Goal: Task Accomplishment & Management: Use online tool/utility

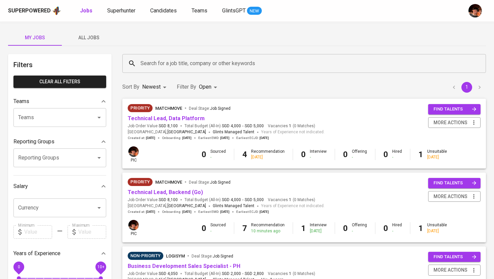
click at [97, 40] on span "All Jobs" at bounding box center [89, 38] width 46 height 8
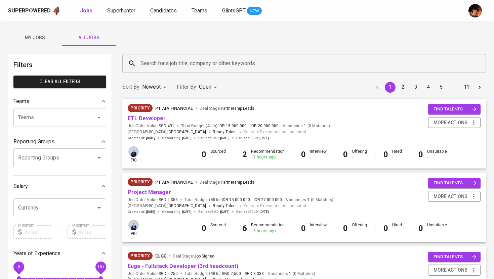
click at [165, 62] on input "Search for a job title, company or other keywords" at bounding box center [306, 63] width 334 height 13
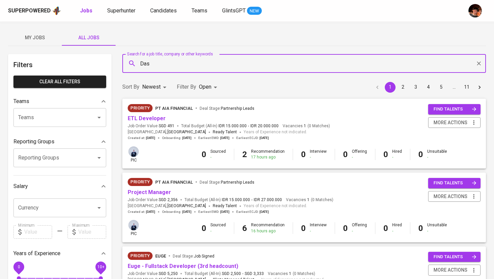
type input "Dash"
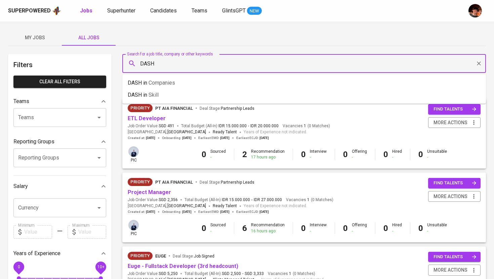
type input "DASH"
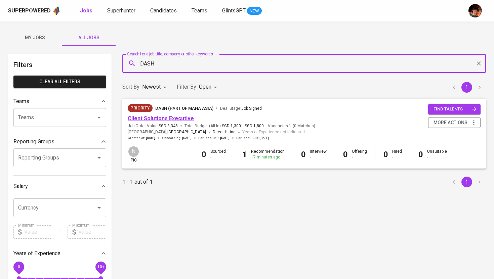
click at [178, 118] on link "Client Solutions Executive" at bounding box center [161, 118] width 66 height 6
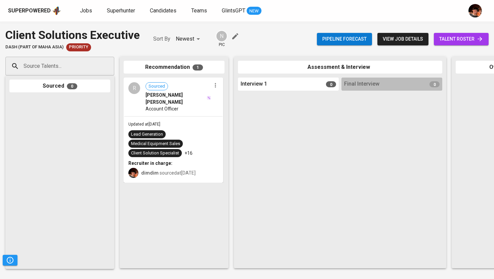
click at [468, 46] on div "Pipeline forecast view job details talent roster" at bounding box center [403, 39] width 172 height 25
click at [465, 39] on span "talent roster" at bounding box center [461, 39] width 44 height 8
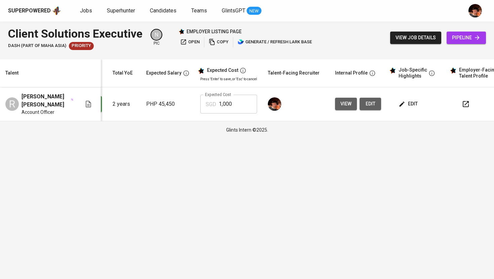
scroll to position [0, 81]
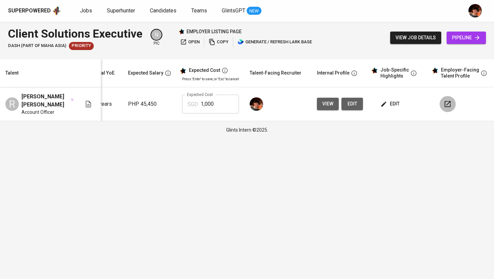
click at [447, 106] on icon "button" at bounding box center [447, 104] width 8 height 8
click at [85, 11] on span "Jobs" at bounding box center [86, 10] width 12 height 6
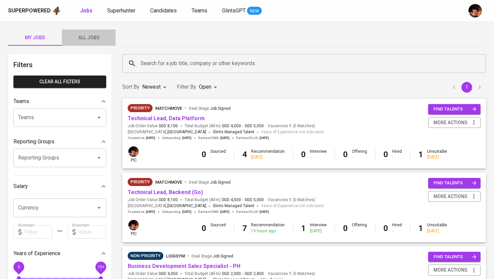
click at [94, 38] on span "All Jobs" at bounding box center [89, 38] width 46 height 8
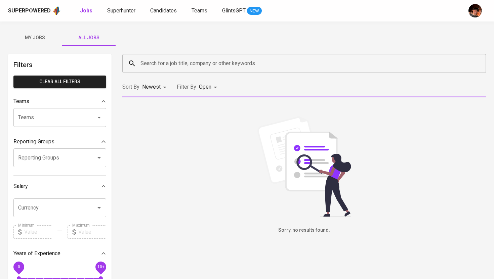
click at [166, 63] on input "Search for a job title, company or other keywords" at bounding box center [306, 63] width 334 height 13
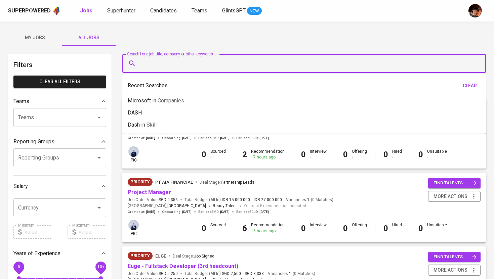
type input "T"
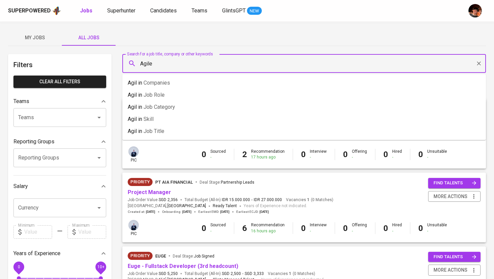
type input "Agile"
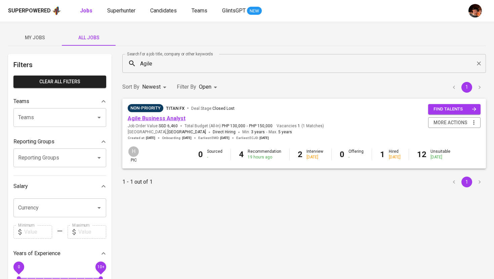
click at [157, 117] on link "Agile Business Analyst" at bounding box center [157, 118] width 58 height 6
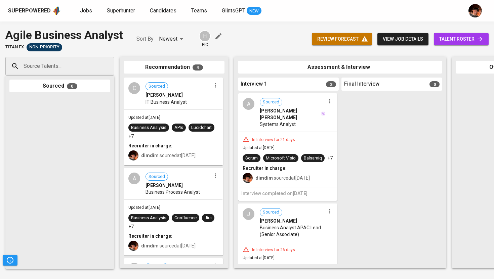
click at [454, 39] on span "talent roster" at bounding box center [461, 39] width 44 height 8
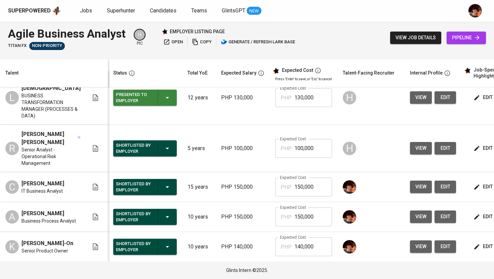
scroll to position [17, 0]
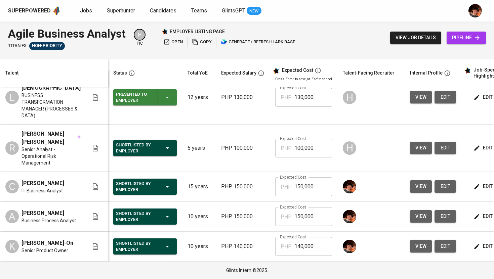
drag, startPoint x: 57, startPoint y: 212, endPoint x: 21, endPoint y: 212, distance: 35.6
click at [21, 212] on div "[PERSON_NAME]" at bounding box center [48, 213] width 54 height 8
copy span "[PERSON_NAME]"
drag, startPoint x: 68, startPoint y: 184, endPoint x: 22, endPoint y: 183, distance: 46.0
click at [22, 183] on div "C [PERSON_NAME] IT Business Analyst" at bounding box center [46, 186] width 83 height 15
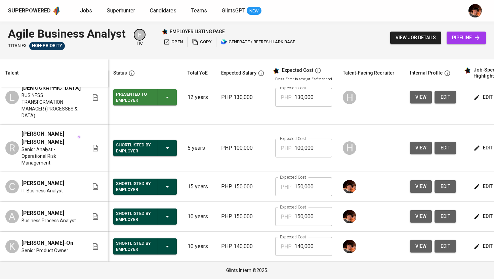
copy span "[PERSON_NAME]"
